Goal: Task Accomplishment & Management: Manage account settings

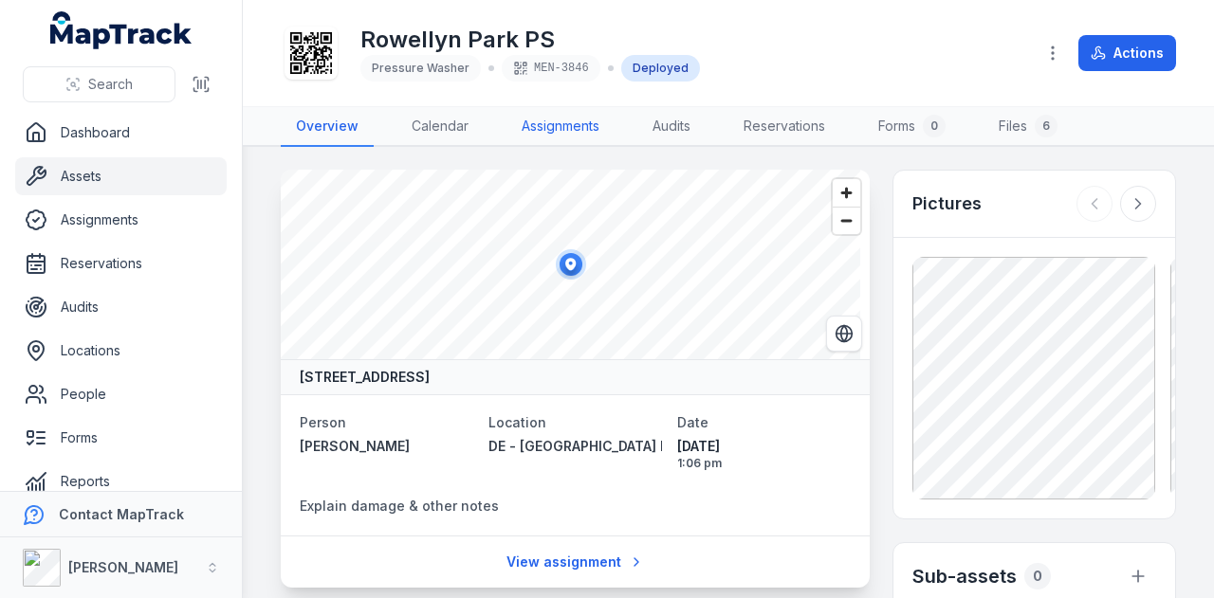
click at [577, 128] on link "Assignments" at bounding box center [560, 127] width 108 height 40
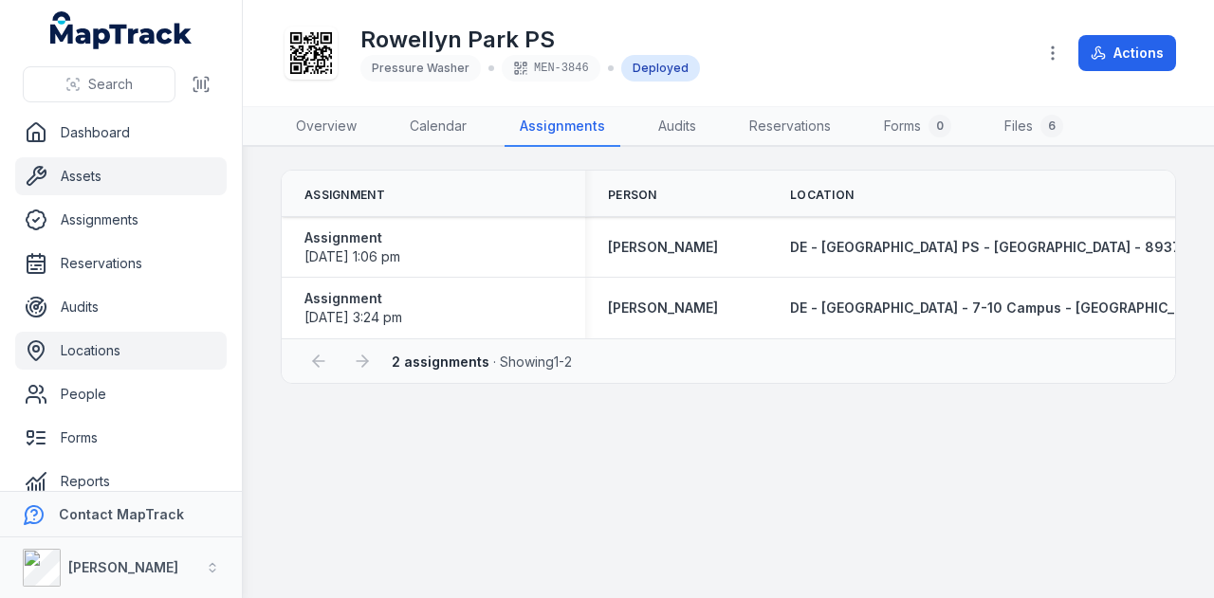
click at [109, 352] on link "Locations" at bounding box center [120, 351] width 211 height 38
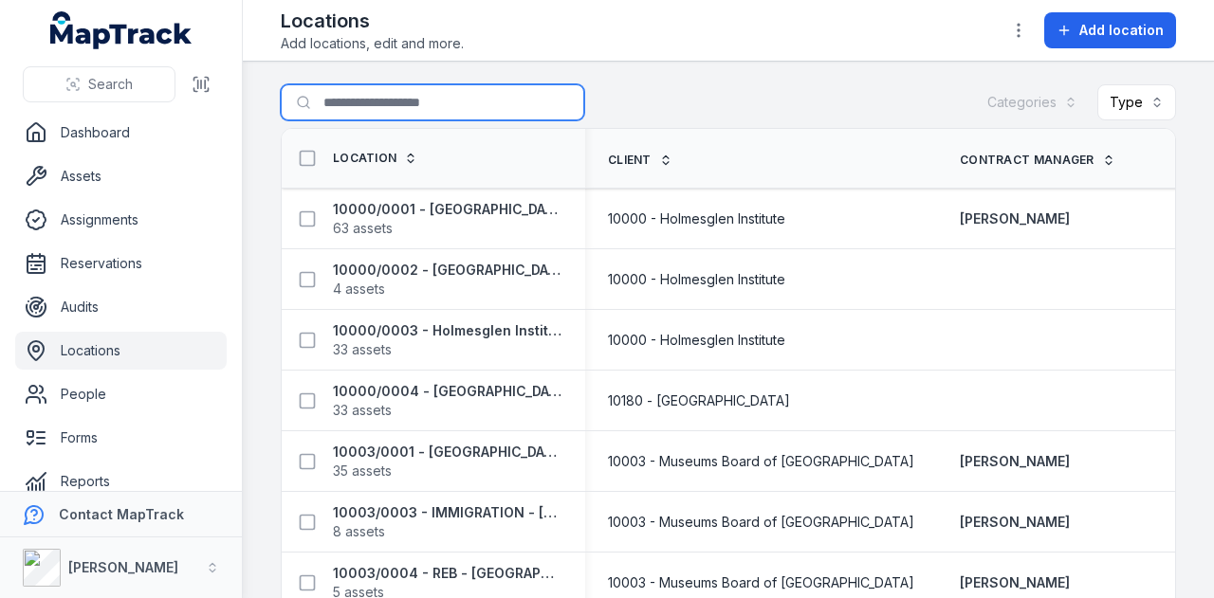
click at [396, 109] on input "Search for locations" at bounding box center [432, 102] width 303 height 36
type input "**********"
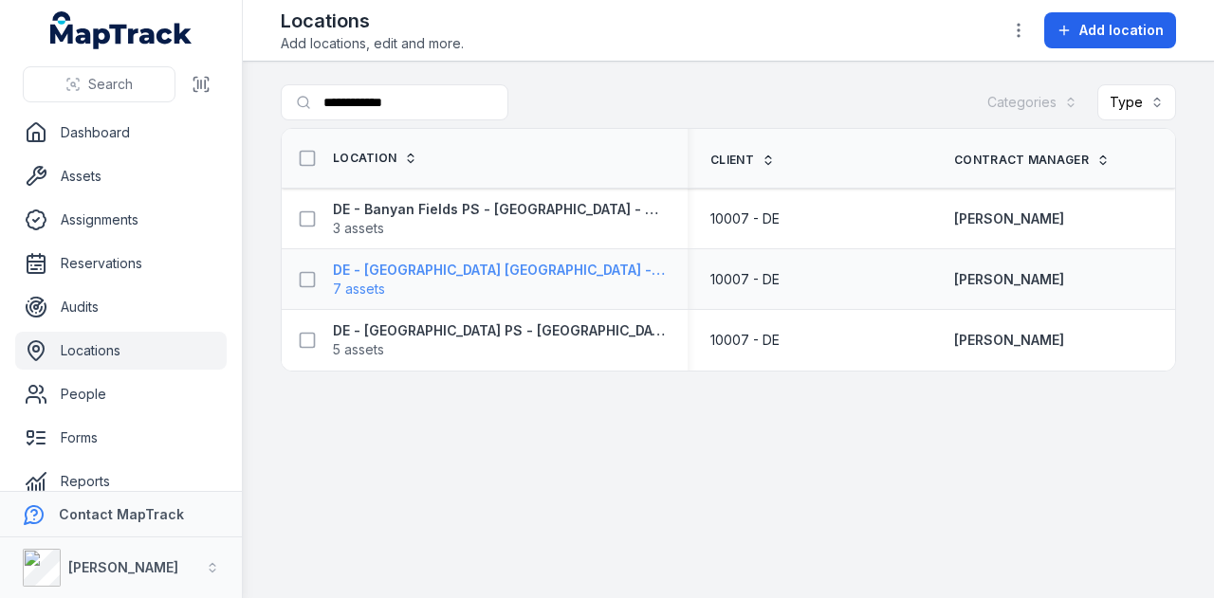
click at [467, 270] on strong "DE - [GEOGRAPHIC_DATA] [GEOGRAPHIC_DATA] - [GEOGRAPHIC_DATA] - 89323" at bounding box center [499, 270] width 332 height 19
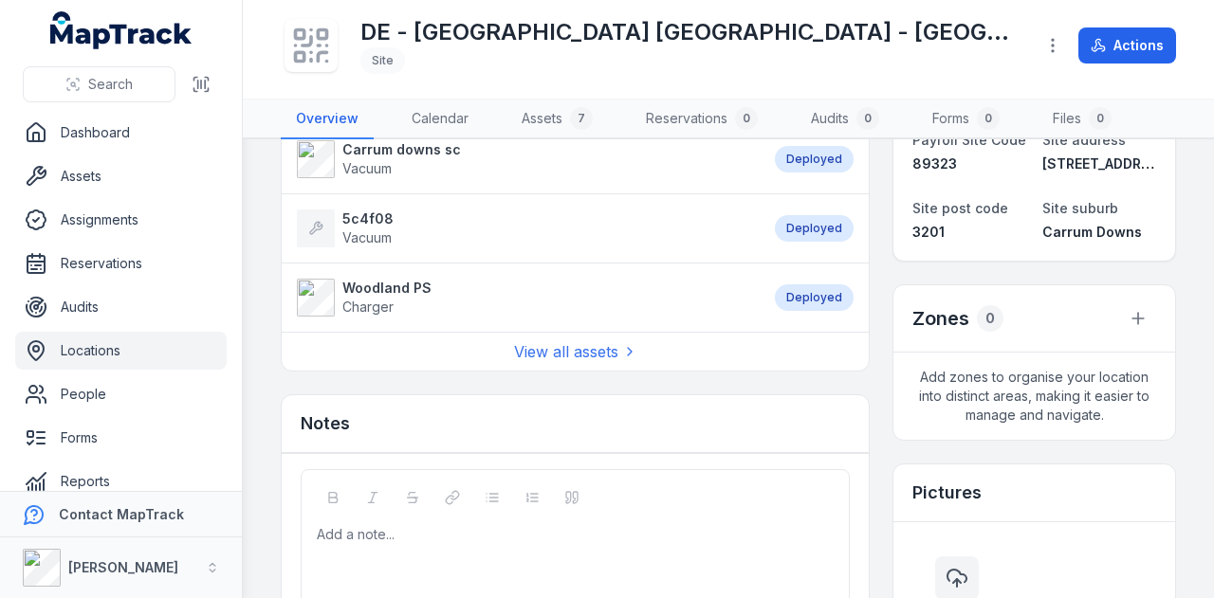
scroll to position [379, 0]
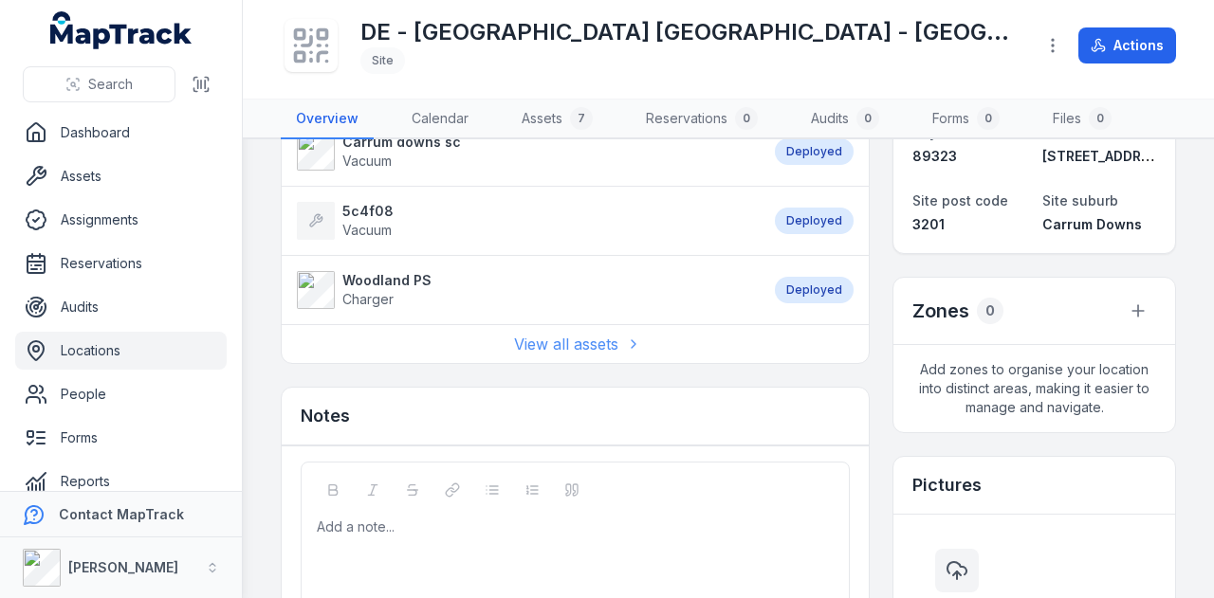
click at [597, 344] on link "View all assets" at bounding box center [575, 344] width 123 height 23
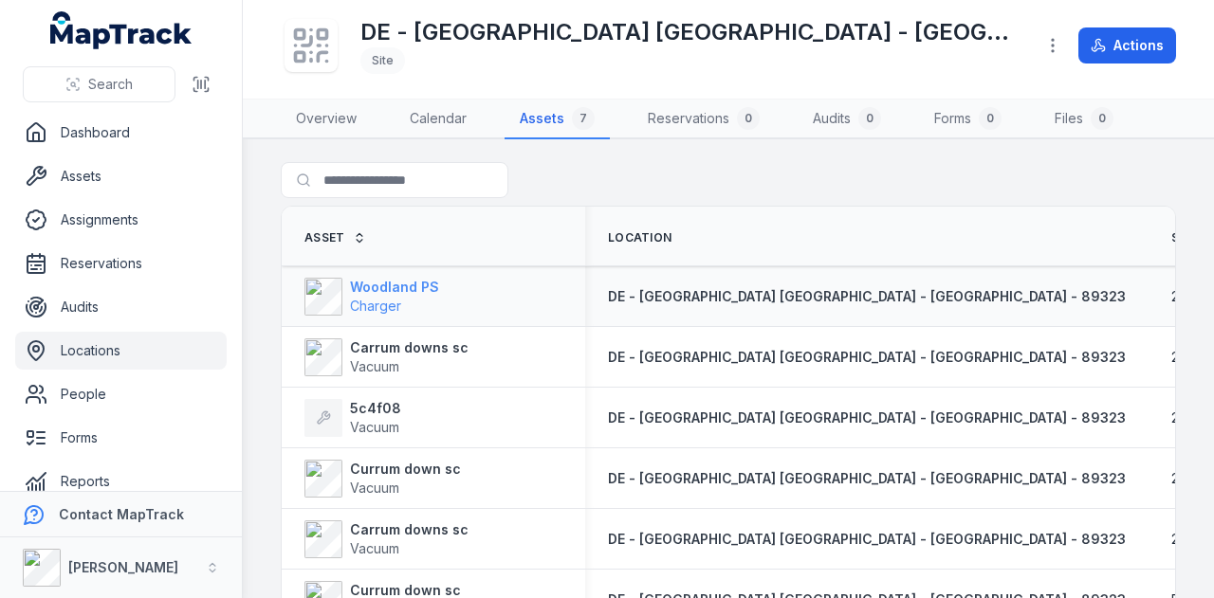
click at [403, 297] on span "Charger" at bounding box center [394, 306] width 89 height 19
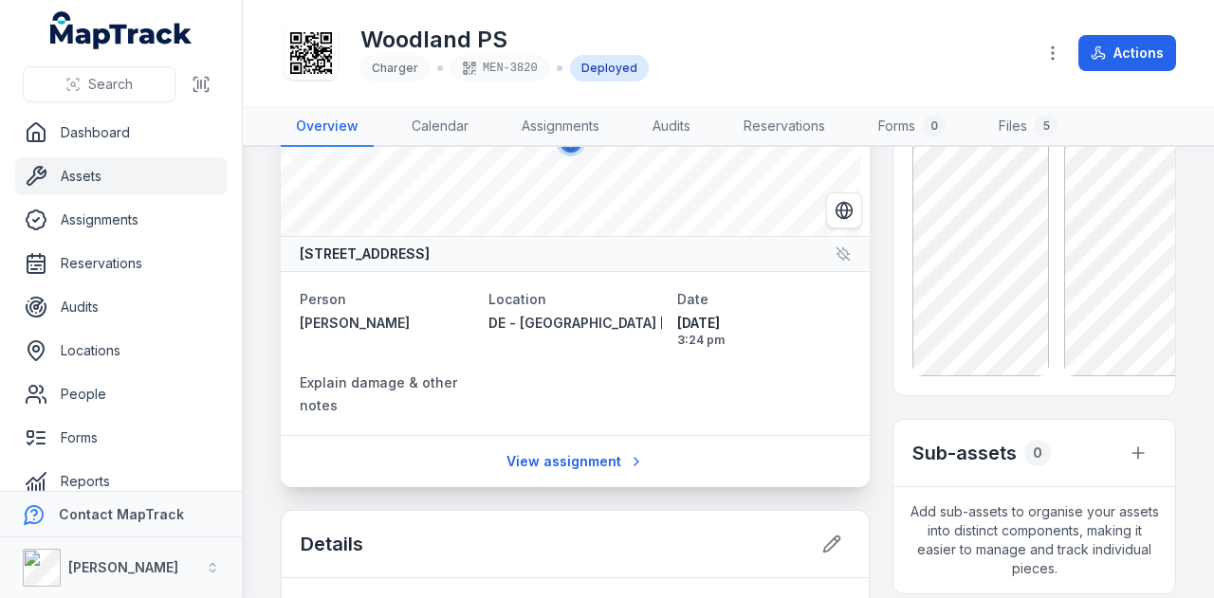
scroll to position [190, 0]
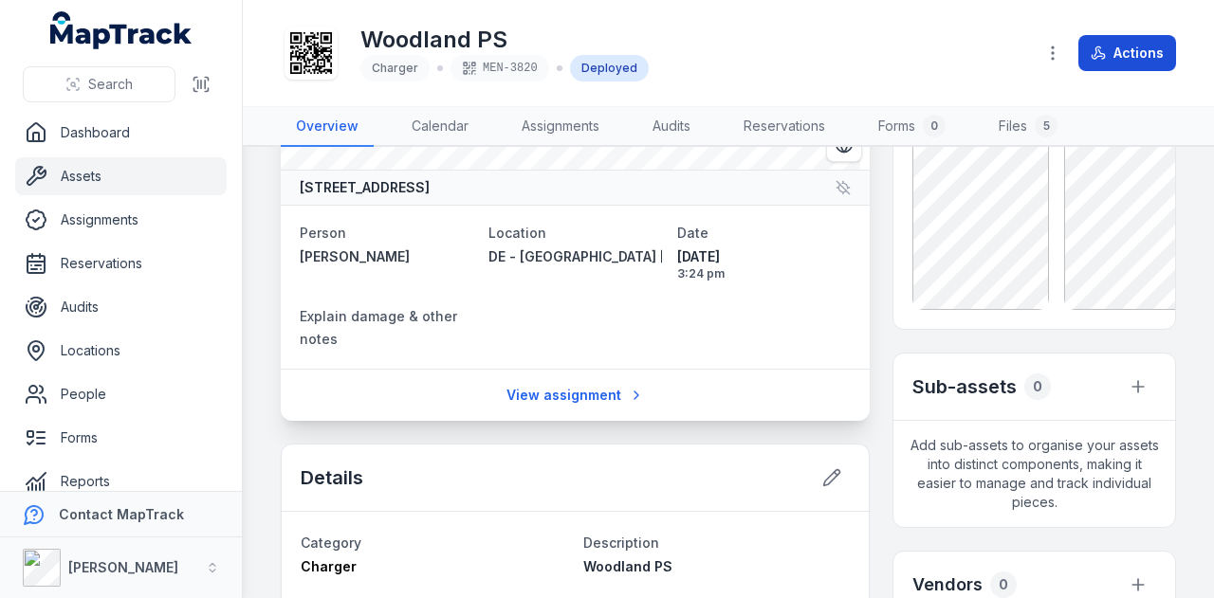
click at [1114, 48] on button "Actions" at bounding box center [1127, 53] width 98 height 36
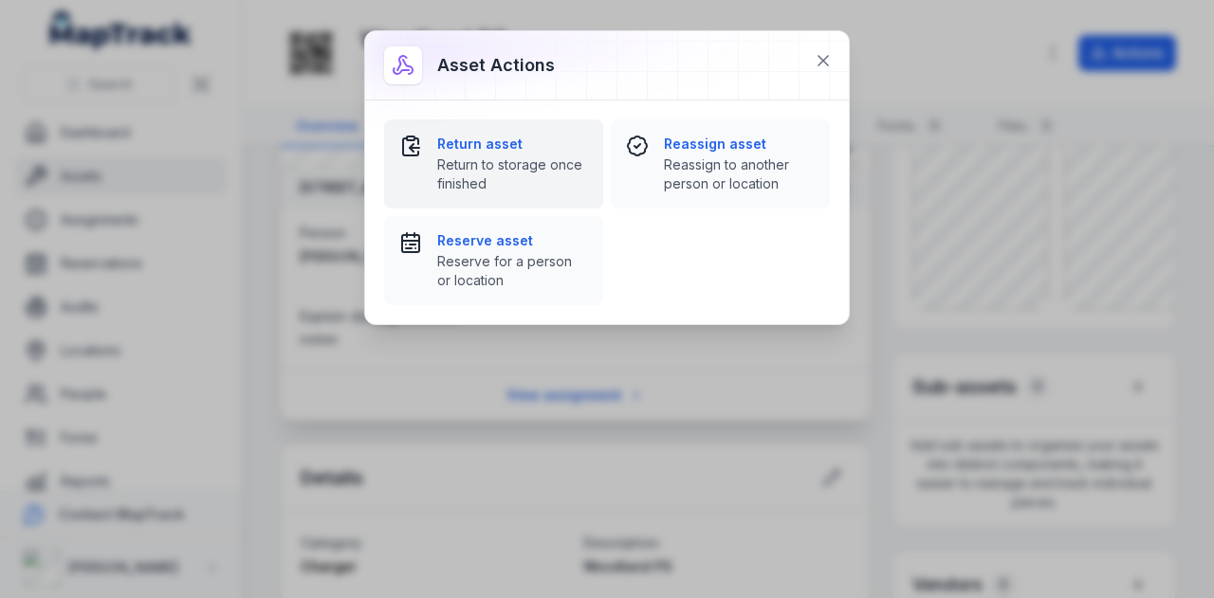
click at [541, 168] on span "Return to storage once finished" at bounding box center [512, 174] width 151 height 38
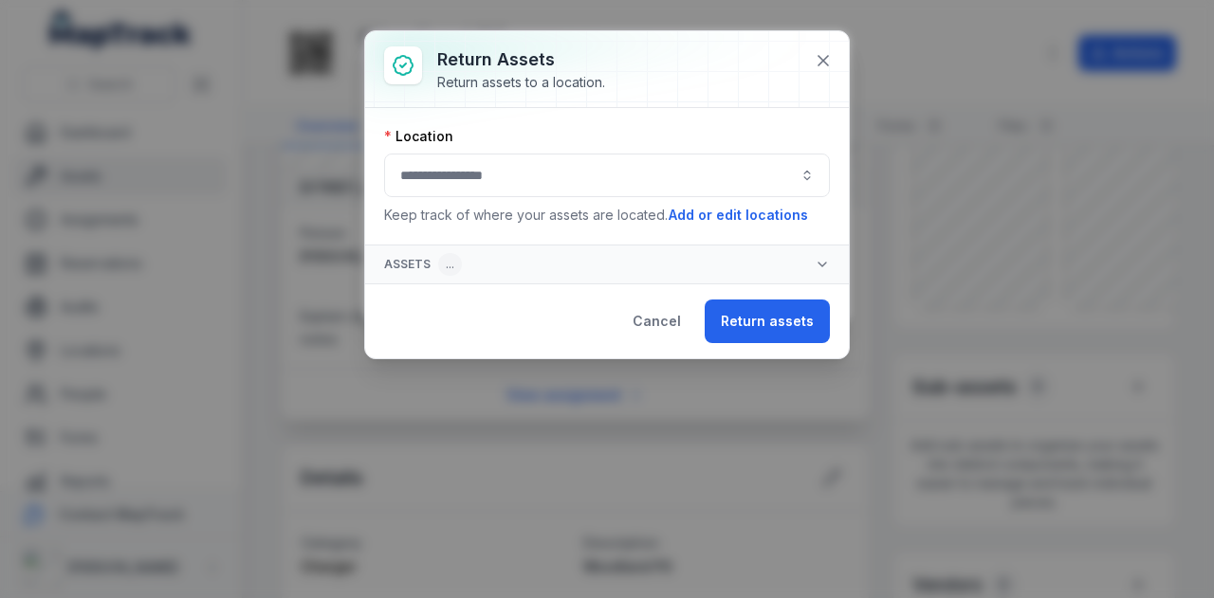
click at [677, 185] on button "button" at bounding box center [607, 176] width 446 height 44
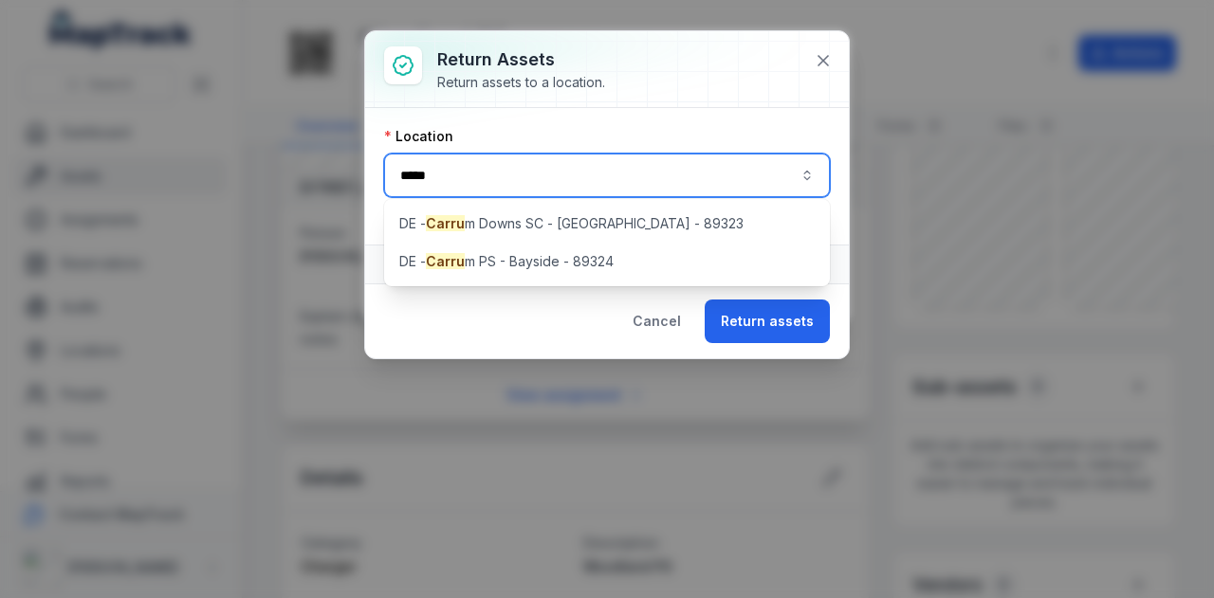
type input "*****"
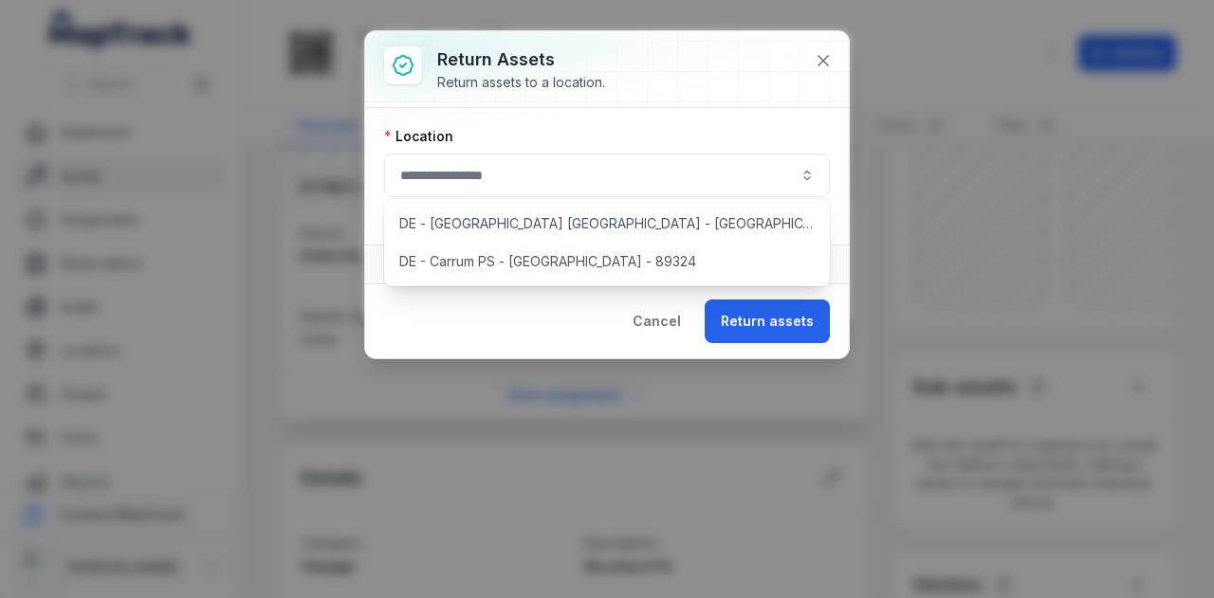
click at [670, 206] on div "DE - [GEOGRAPHIC_DATA] [GEOGRAPHIC_DATA] - [GEOGRAPHIC_DATA] - 89323 DE - [GEOG…" at bounding box center [607, 242] width 447 height 87
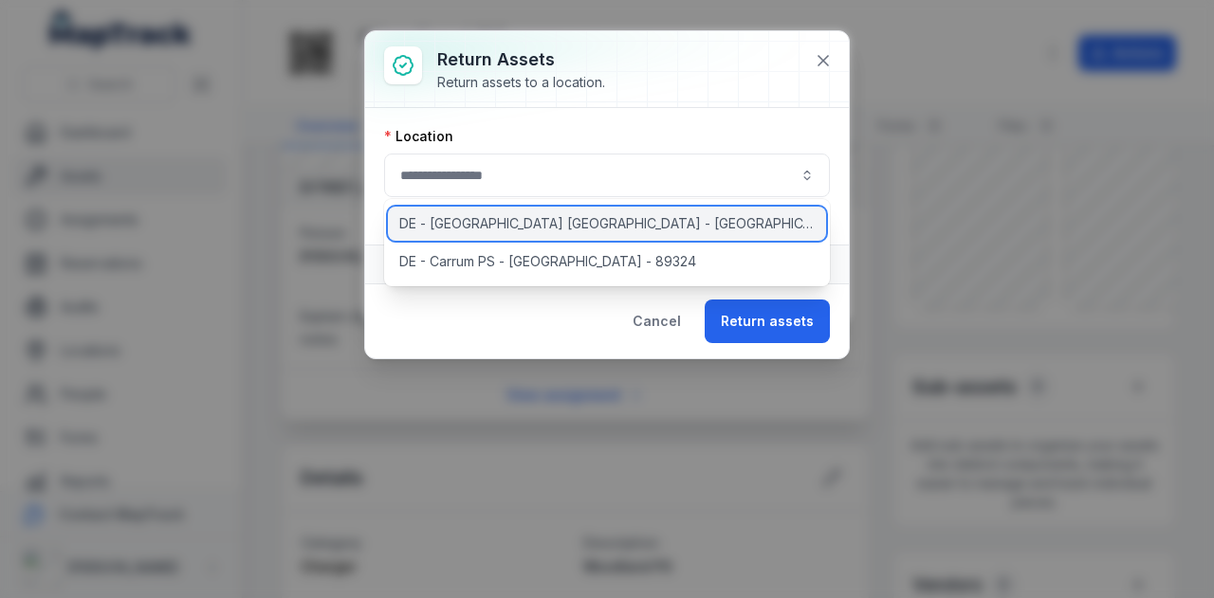
click at [685, 223] on div "DE - [GEOGRAPHIC_DATA] [GEOGRAPHIC_DATA] - [GEOGRAPHIC_DATA] - 89323" at bounding box center [607, 224] width 439 height 34
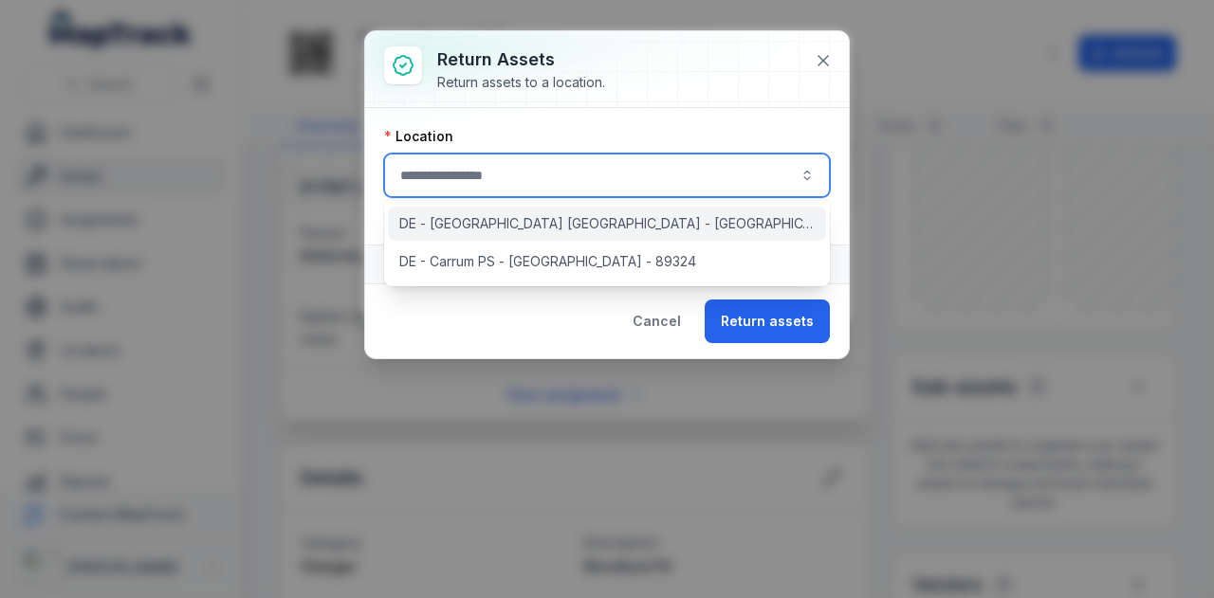
type input "**********"
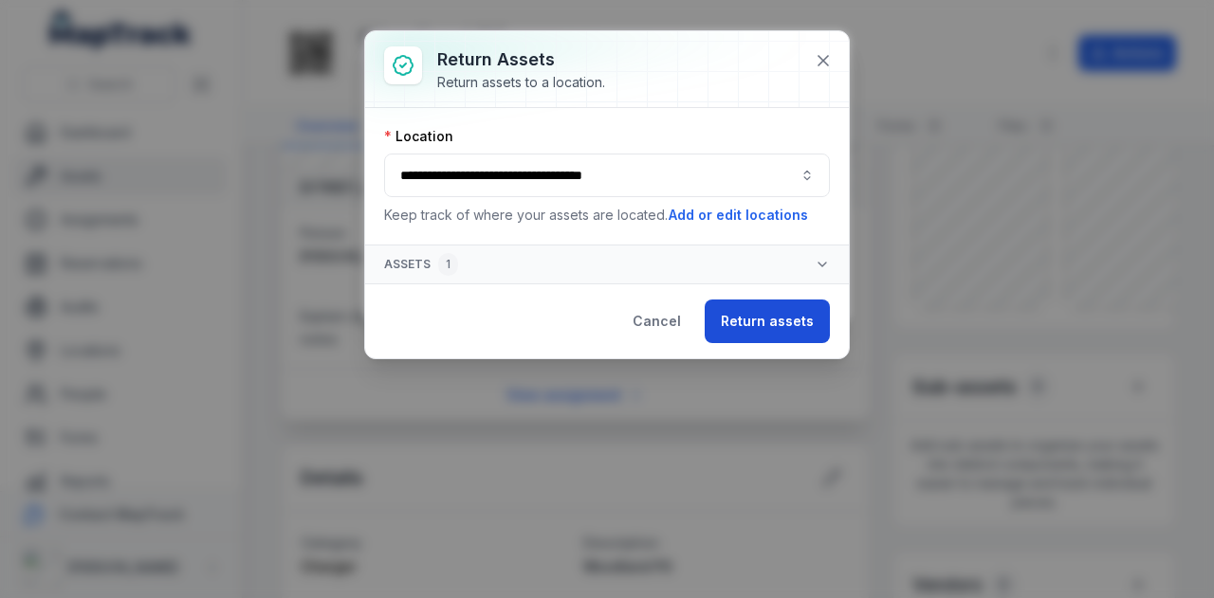
click at [760, 326] on button "Return assets" at bounding box center [766, 322] width 125 height 44
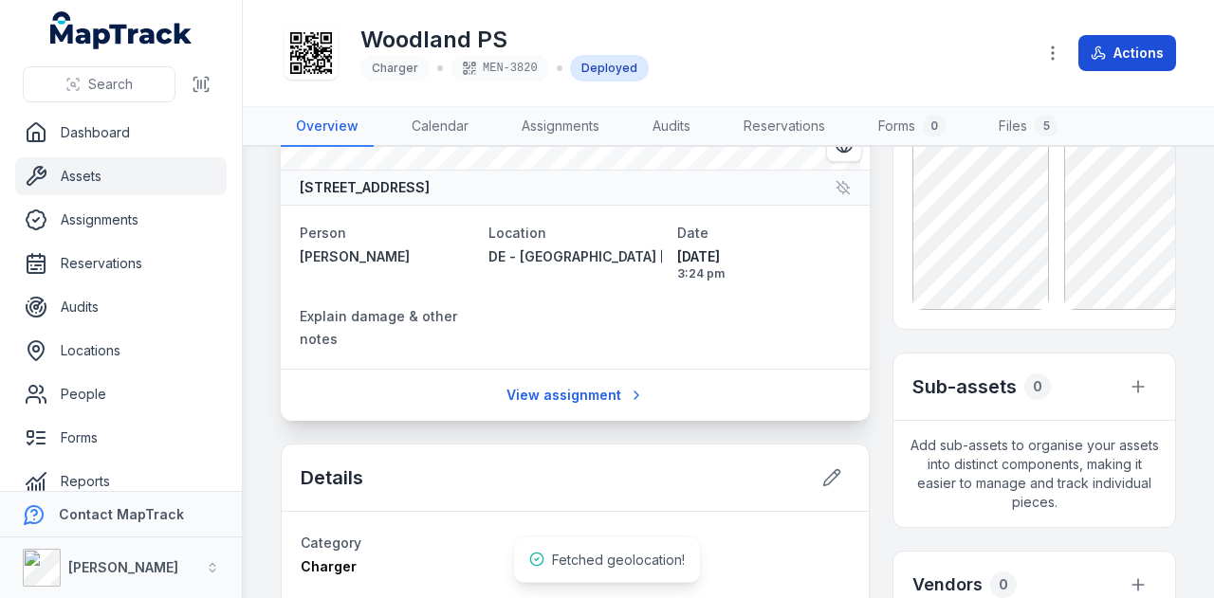
click at [1099, 52] on icon at bounding box center [1097, 53] width 15 height 15
